Goal: Task Accomplishment & Management: Manage account settings

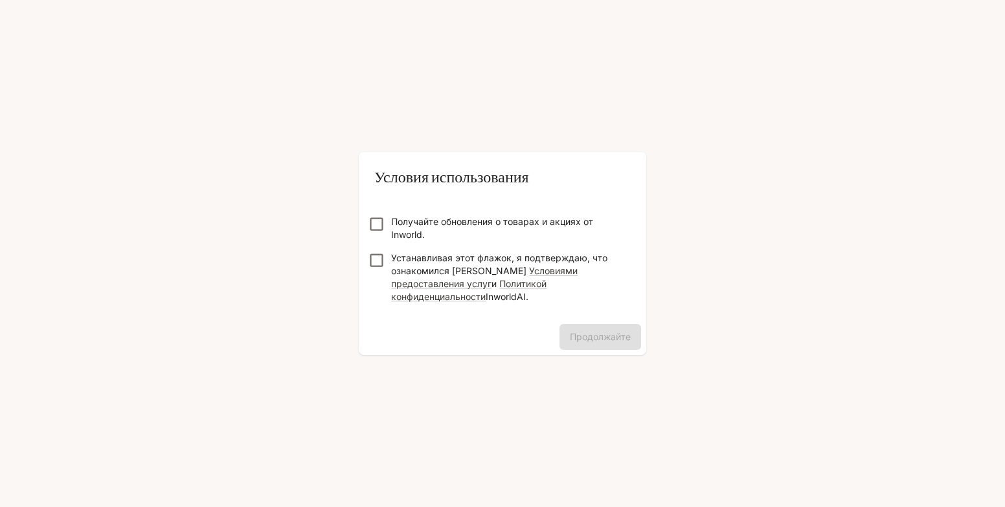
click at [378, 241] on label "Получайте обновления о товарах и акциях от Inworld." at bounding box center [493, 229] width 263 height 26
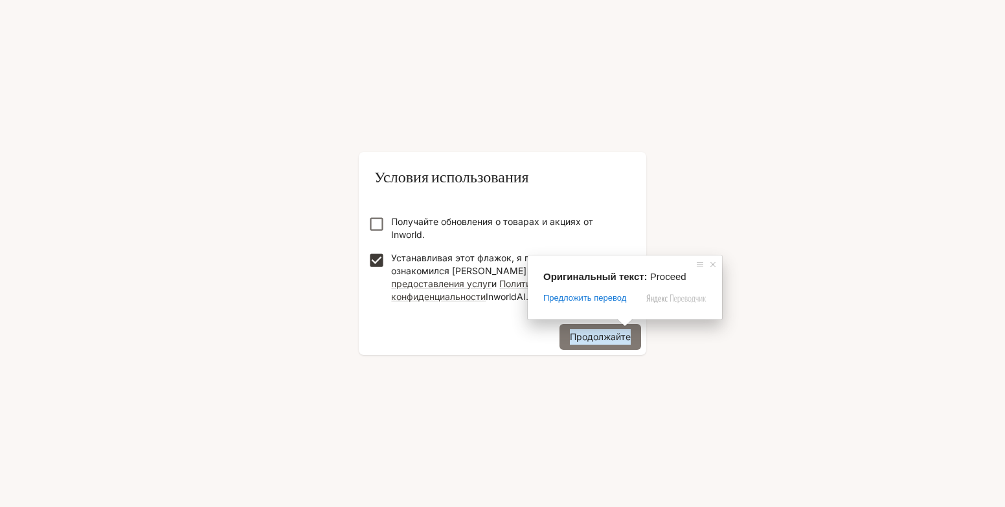
click at [606, 335] on ya-tr-span "Продолжайте" at bounding box center [600, 337] width 61 height 16
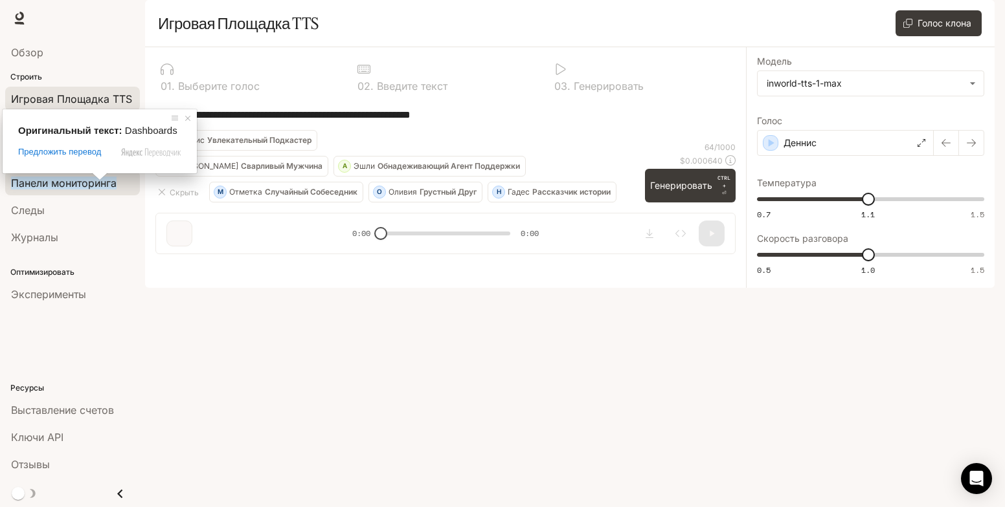
click at [113, 186] on ya-tr-span "Панели мониторинга" at bounding box center [64, 183] width 106 height 13
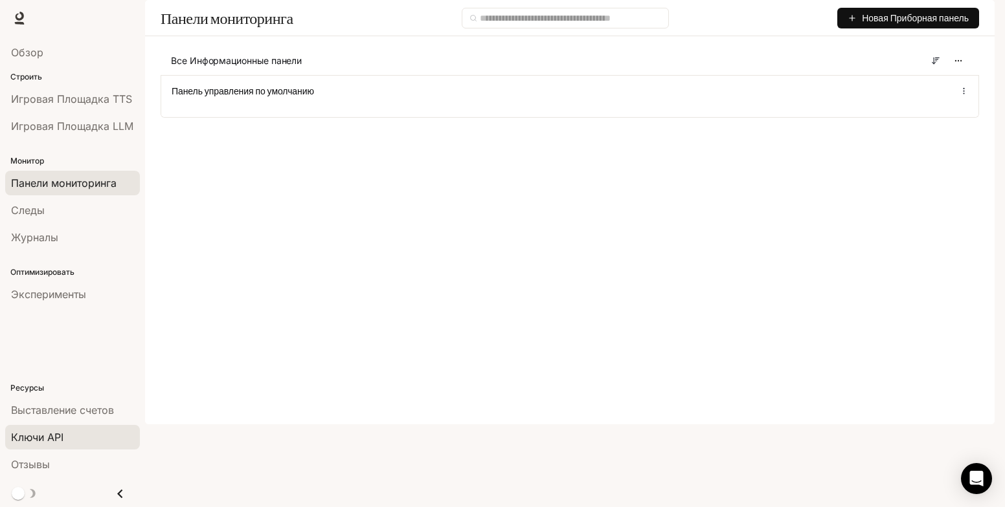
click at [60, 439] on span "Ключи API" at bounding box center [37, 438] width 52 height 16
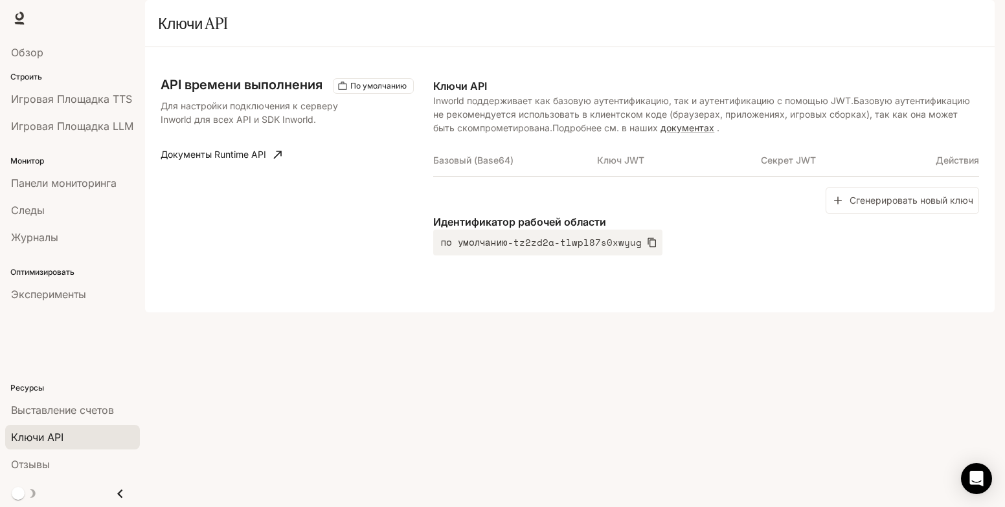
click at [350, 171] on div "API времени выполнения По умолчанию Для настройки подключения к серверу Inworld…" at bounding box center [297, 166] width 273 height 177
